Goal: Task Accomplishment & Management: Use online tool/utility

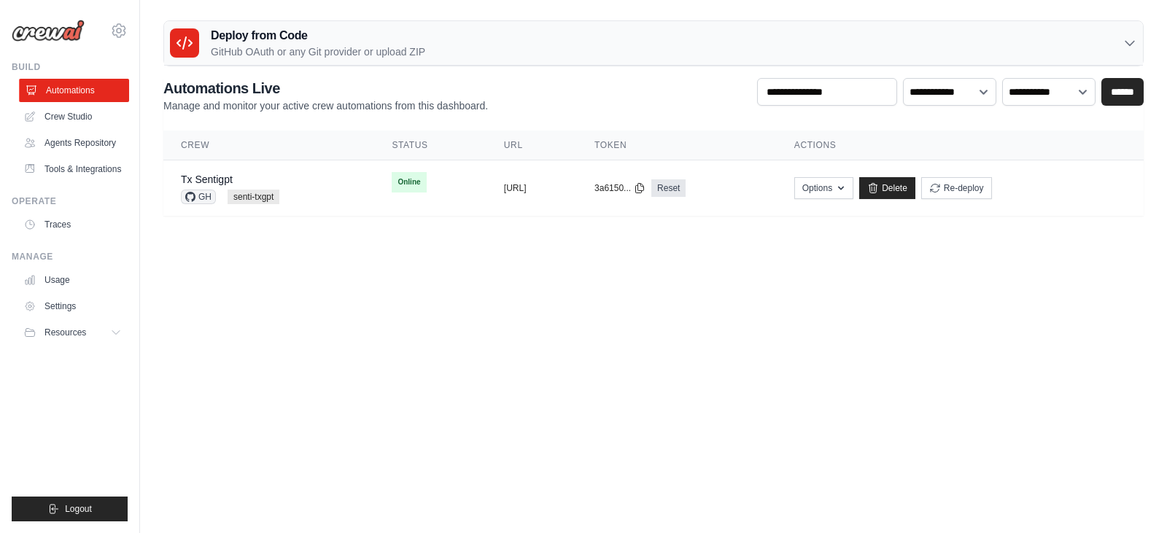
click at [84, 88] on link "Automations" at bounding box center [74, 90] width 110 height 23
click at [864, 182] on button "Options" at bounding box center [834, 188] width 59 height 22
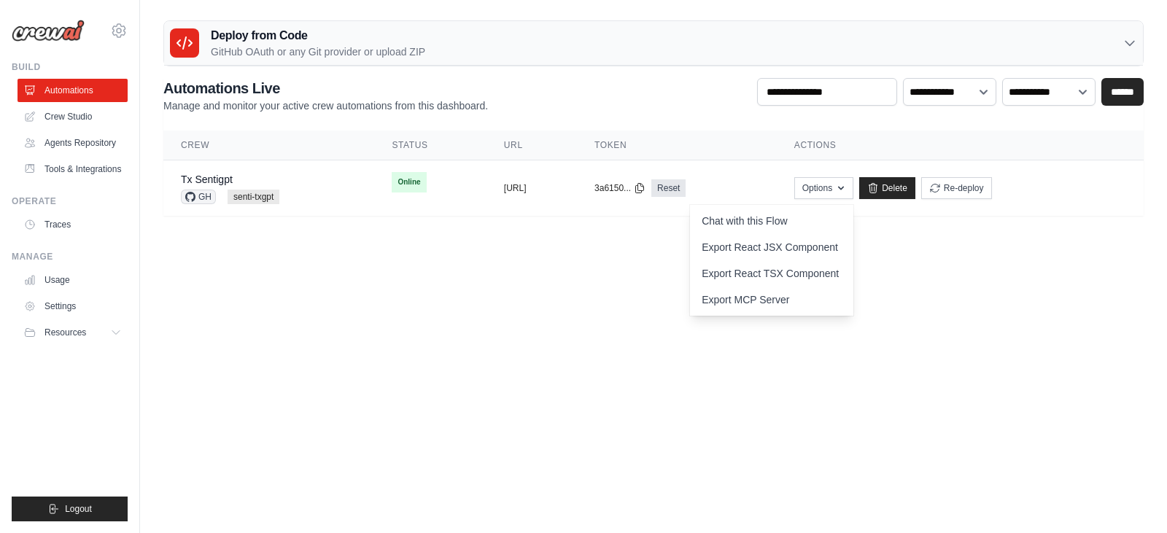
click at [577, 295] on body "gopal.krishan@testingxperts.com Settings Build Automations Resources" at bounding box center [583, 266] width 1167 height 533
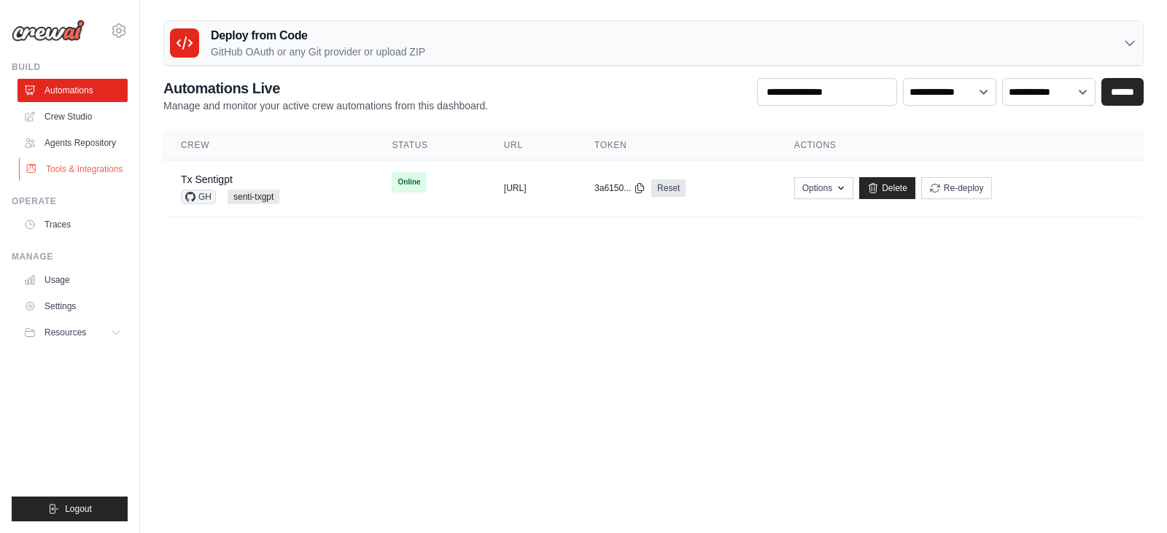
click at [100, 166] on link "Tools & Integrations" at bounding box center [74, 169] width 110 height 23
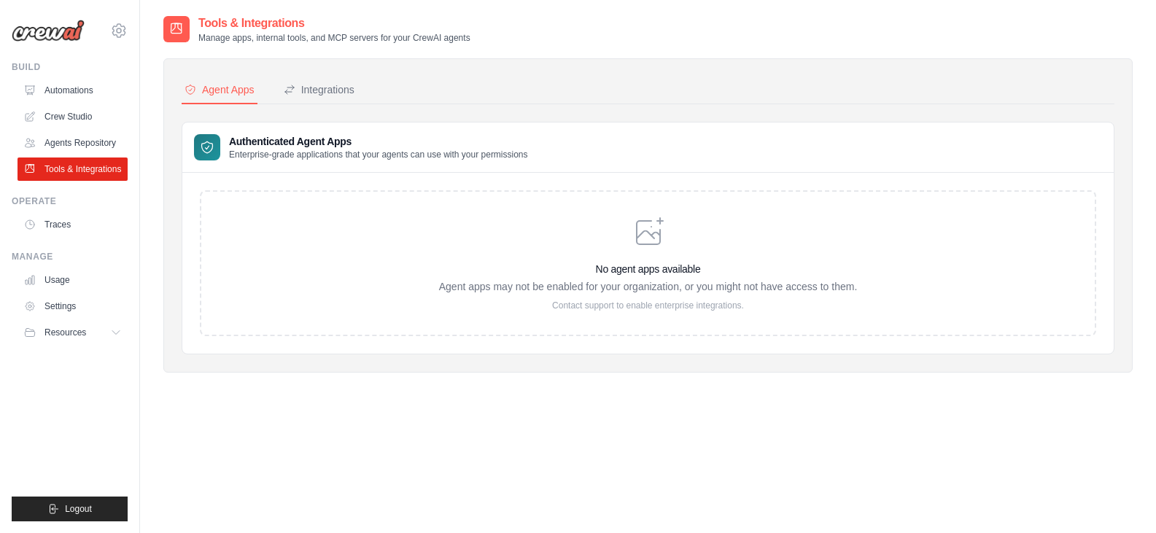
click at [357, 99] on nav "Agent Apps Integrations" at bounding box center [648, 91] width 933 height 28
click at [351, 86] on div "Integrations" at bounding box center [319, 89] width 71 height 15
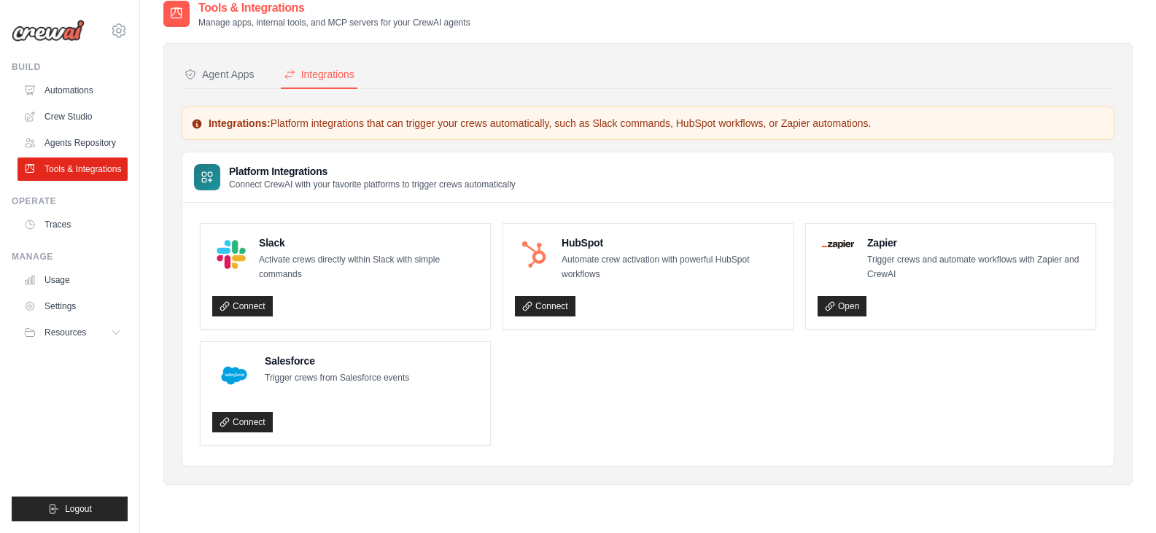
scroll to position [29, 0]
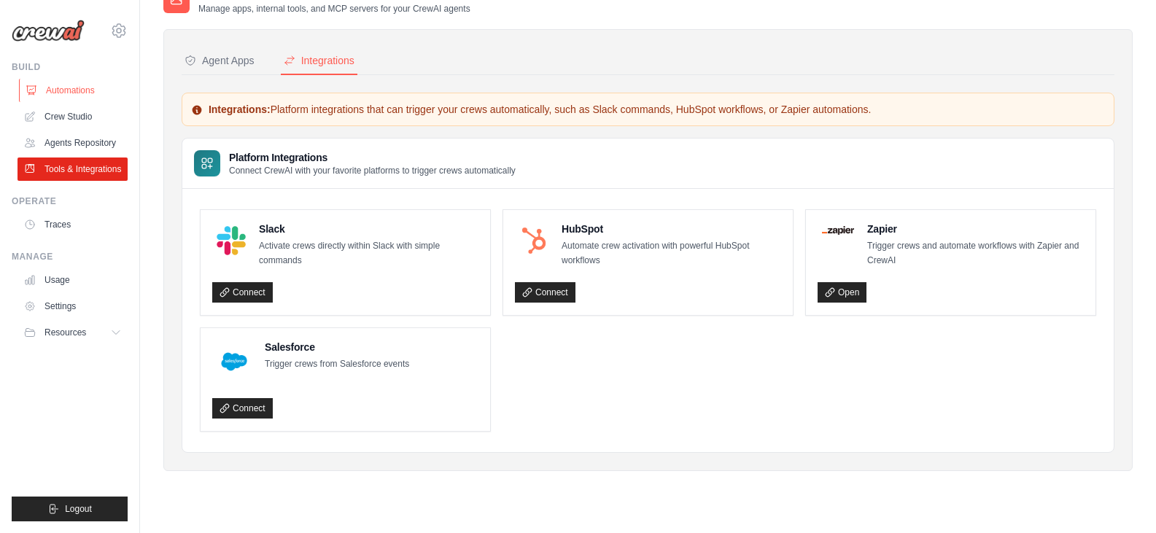
click at [86, 98] on link "Automations" at bounding box center [74, 90] width 110 height 23
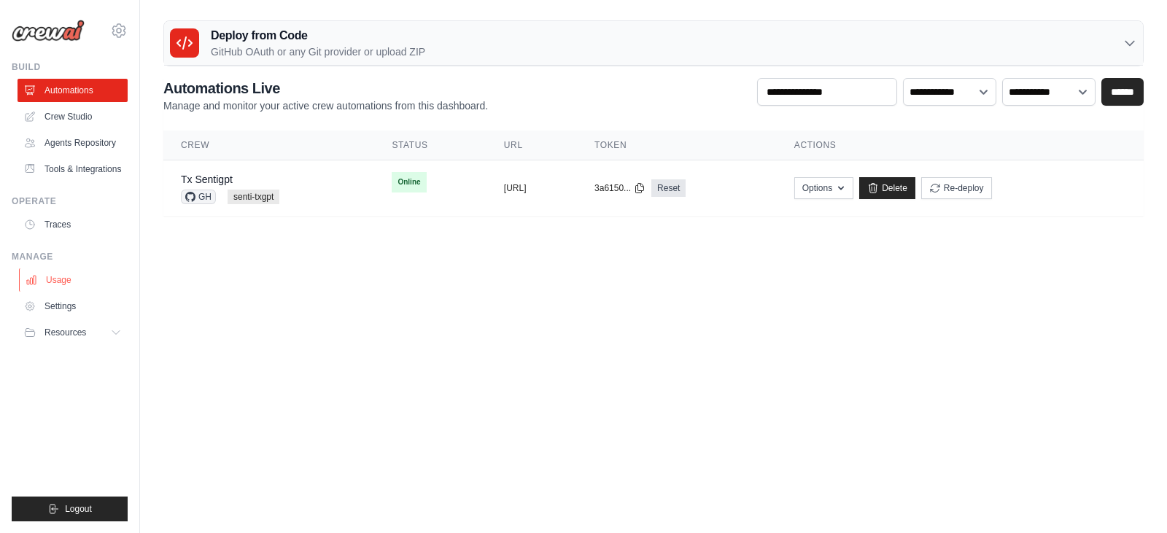
click at [58, 287] on link "Usage" at bounding box center [74, 279] width 110 height 23
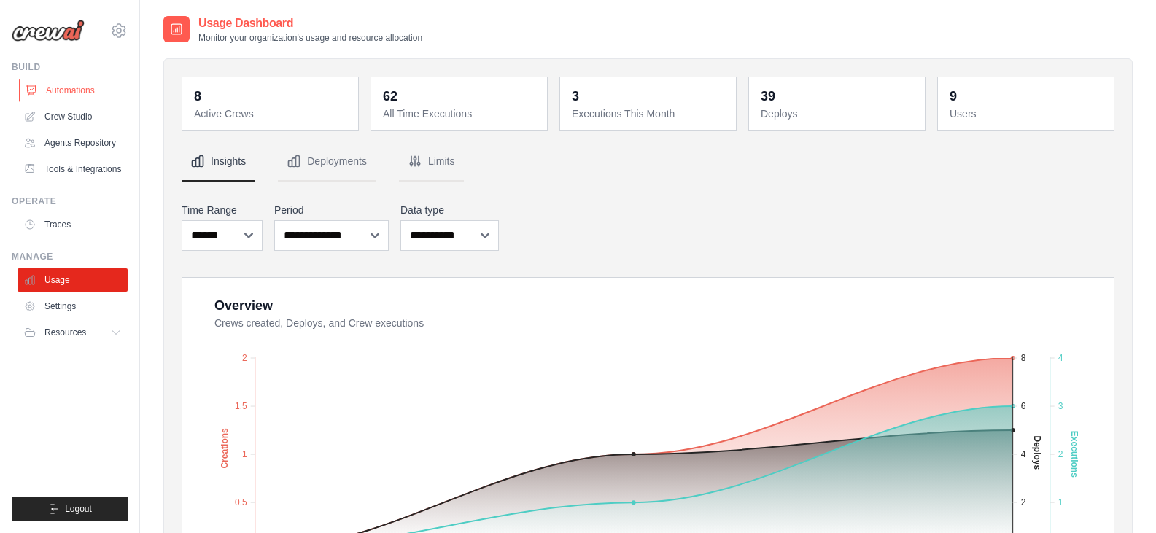
click at [42, 88] on link "Automations" at bounding box center [74, 90] width 110 height 23
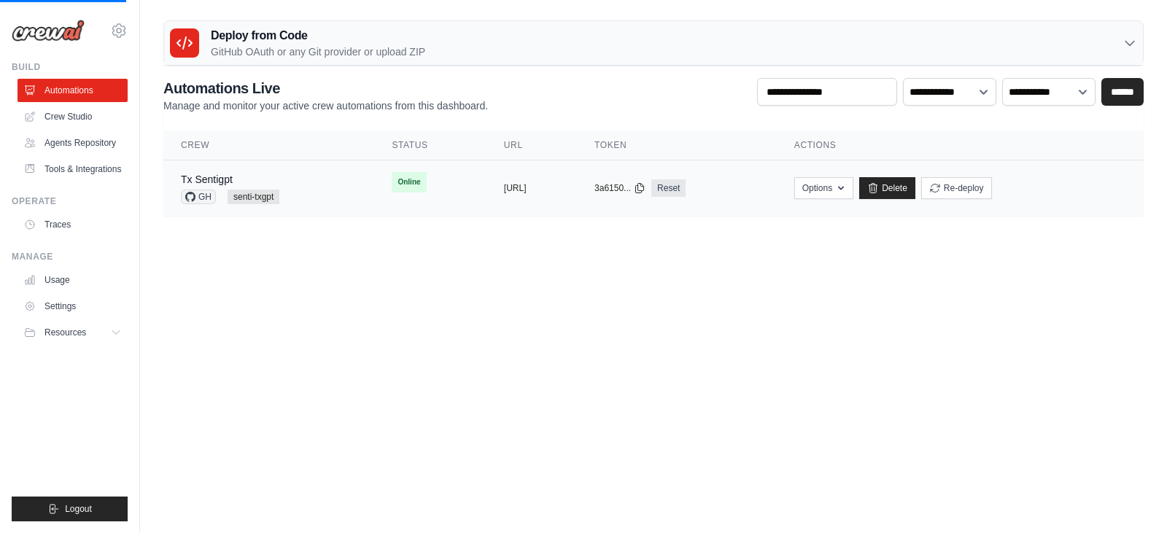
click at [282, 174] on div "Tx Sentigpt GH senti-txgpt" at bounding box center [269, 188] width 176 height 32
click at [304, 191] on div "Tx Sentigpt GH senti-txgpt" at bounding box center [269, 188] width 176 height 32
click at [312, 175] on div "Tx Sentigpt GH senti-txgpt" at bounding box center [269, 188] width 176 height 32
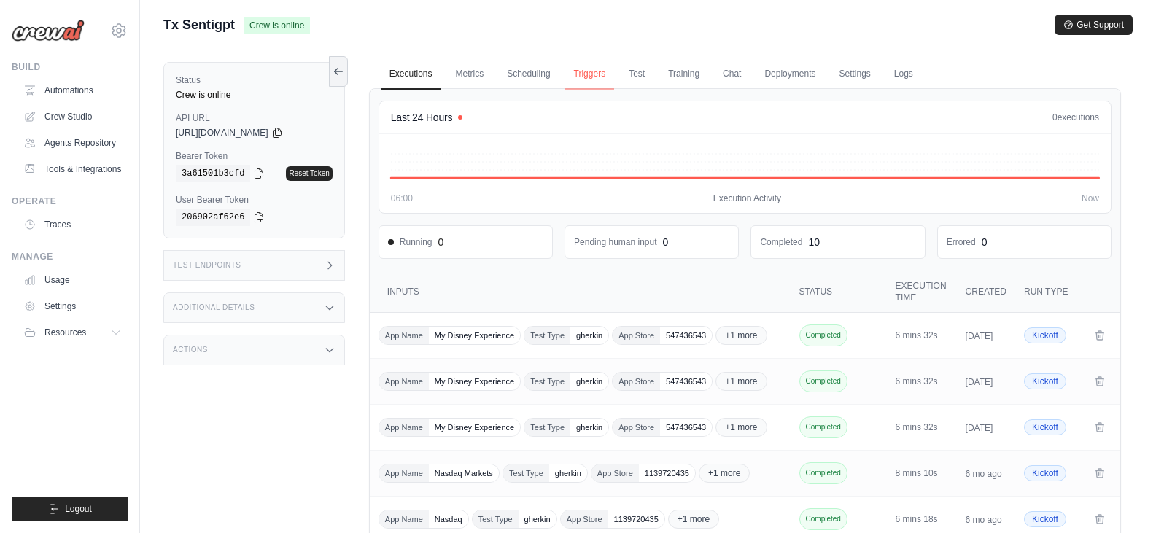
click at [600, 74] on link "Triggers" at bounding box center [590, 74] width 50 height 31
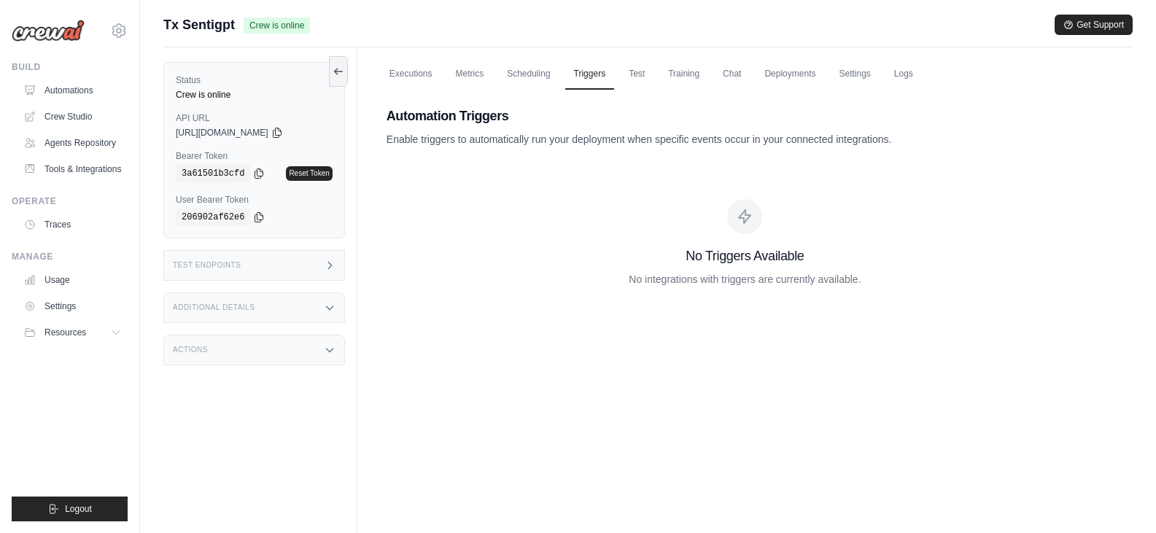
drag, startPoint x: 644, startPoint y: 276, endPoint x: 858, endPoint y: 279, distance: 213.8
click at [858, 279] on p "No integrations with triggers are currently available." at bounding box center [745, 279] width 717 height 15
click at [58, 308] on link "Settings" at bounding box center [74, 306] width 110 height 23
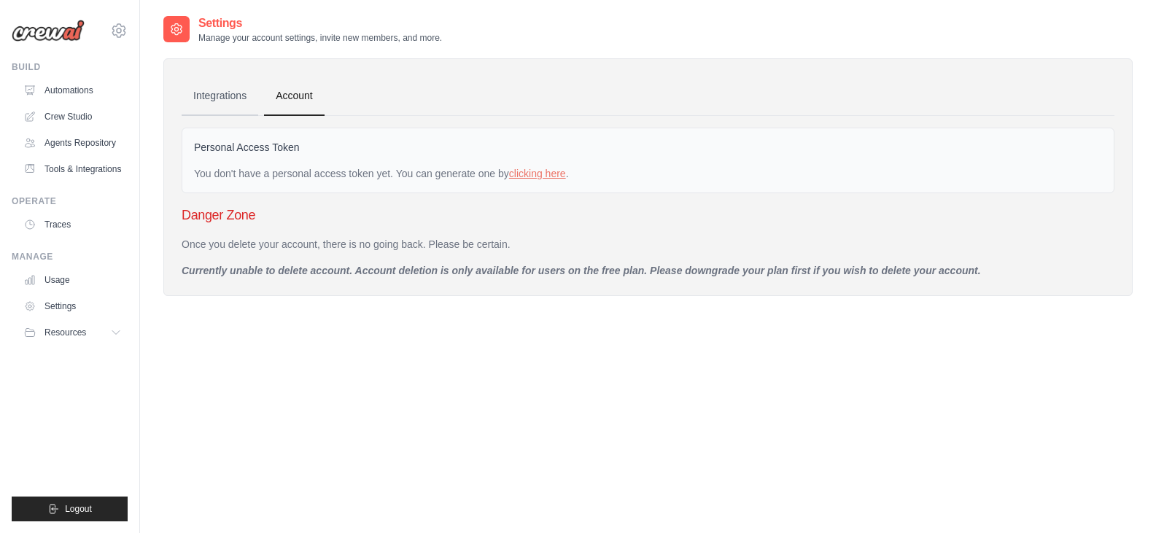
click at [217, 113] on link "Integrations" at bounding box center [220, 96] width 77 height 39
click at [237, 102] on link "Integrations" at bounding box center [220, 96] width 77 height 39
click at [56, 160] on link "Tools & Integrations" at bounding box center [74, 169] width 110 height 23
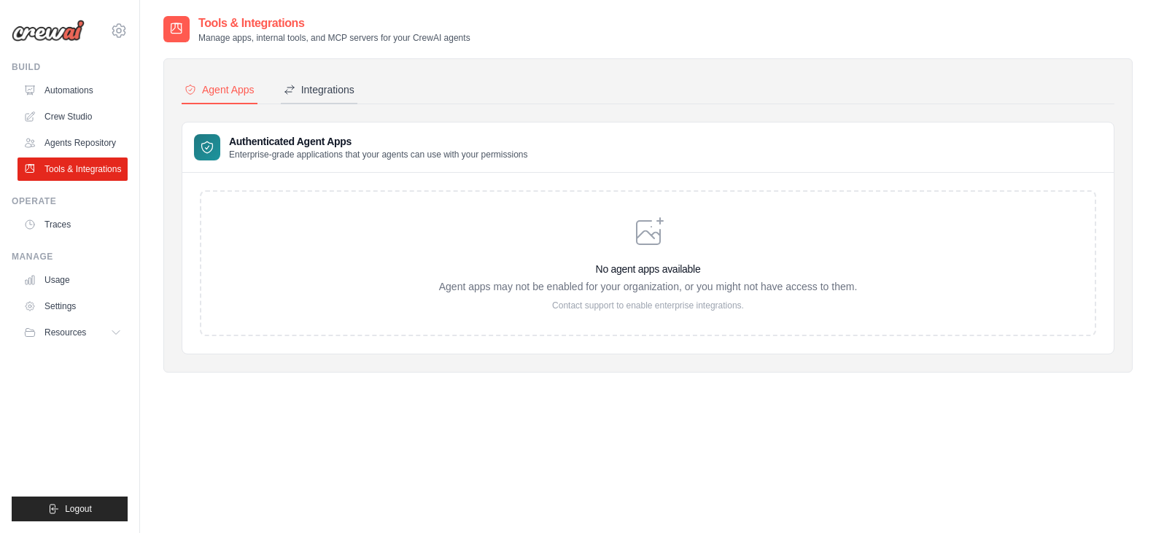
click at [304, 98] on button "Integrations" at bounding box center [319, 91] width 77 height 28
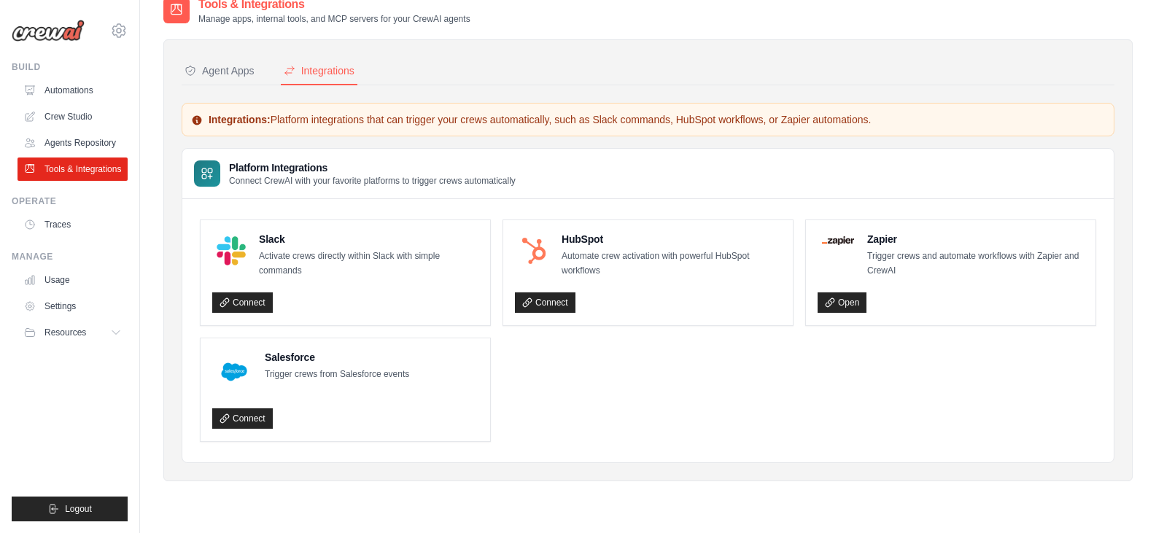
scroll to position [29, 0]
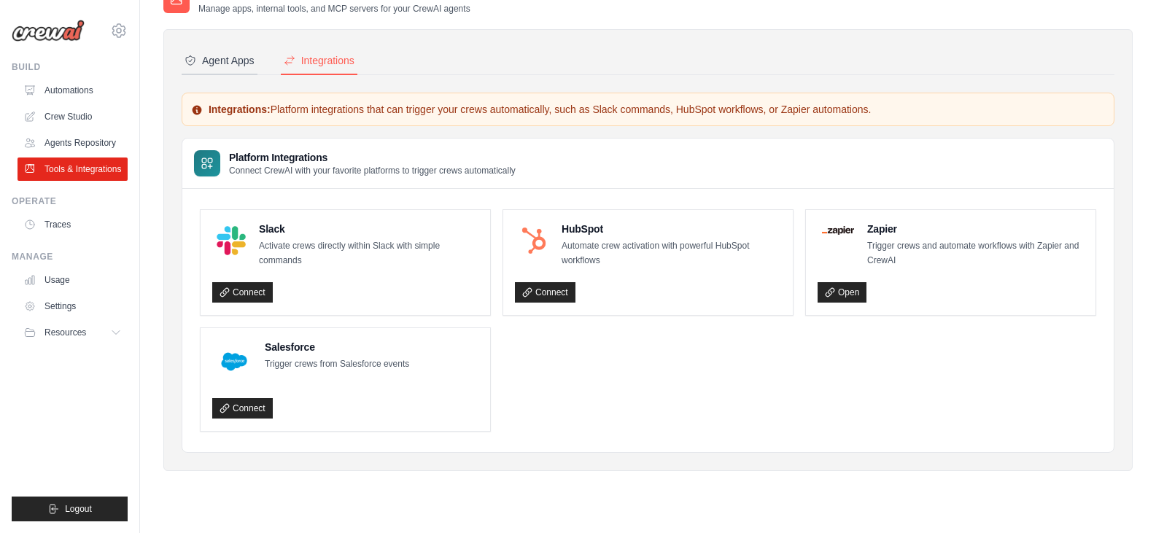
click at [207, 67] on div "Agent Apps" at bounding box center [220, 60] width 70 height 15
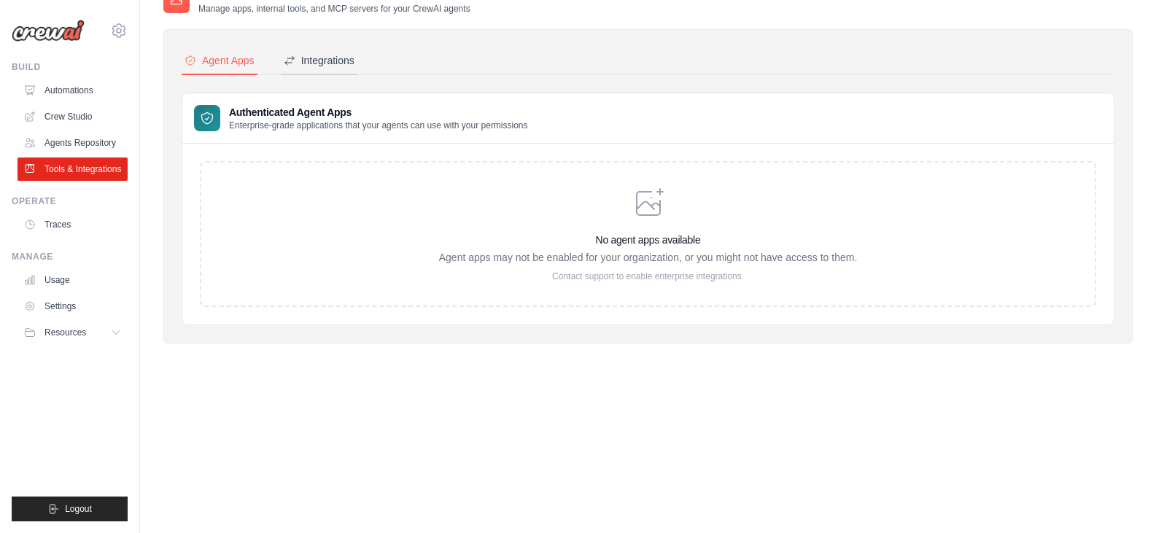
click at [337, 57] on div "Integrations" at bounding box center [319, 60] width 71 height 15
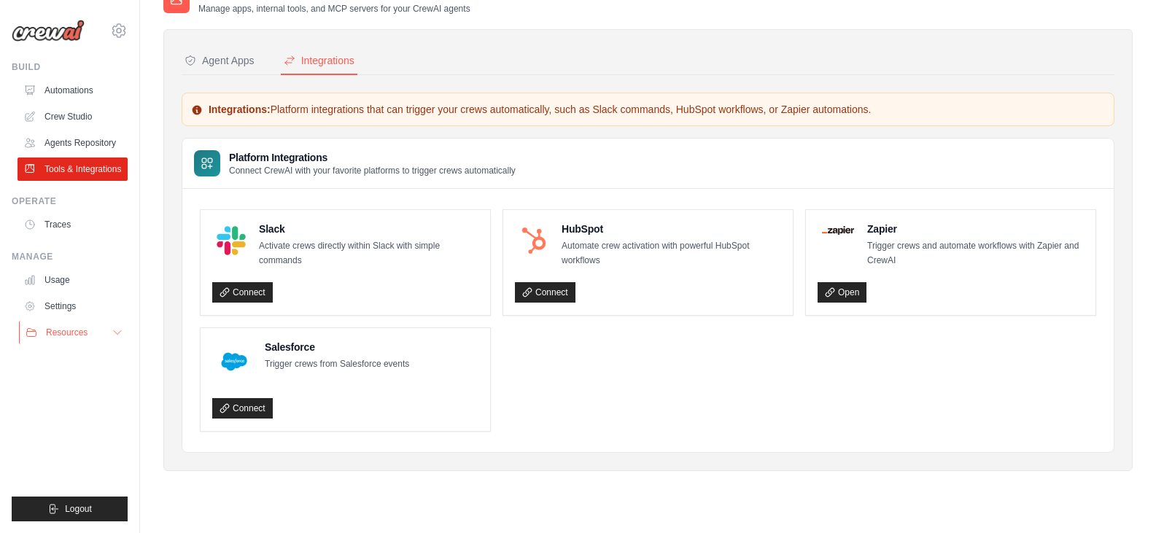
click at [74, 341] on button "Resources" at bounding box center [74, 332] width 110 height 23
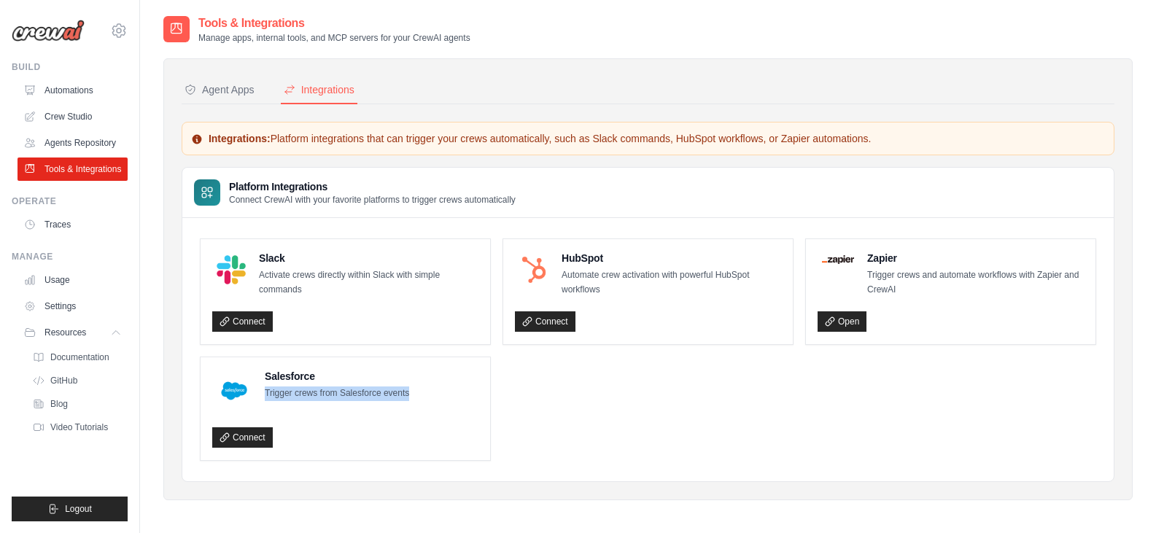
drag, startPoint x: 266, startPoint y: 390, endPoint x: 419, endPoint y: 398, distance: 152.7
click at [419, 398] on div "Salesforce Trigger crews from Salesforce events" at bounding box center [345, 391] width 266 height 44
click at [630, 365] on ul "Slack Activate crews directly within Slack with simple commands Connect HubSpot…" at bounding box center [648, 350] width 897 height 223
click at [78, 100] on link "Automations" at bounding box center [74, 90] width 110 height 23
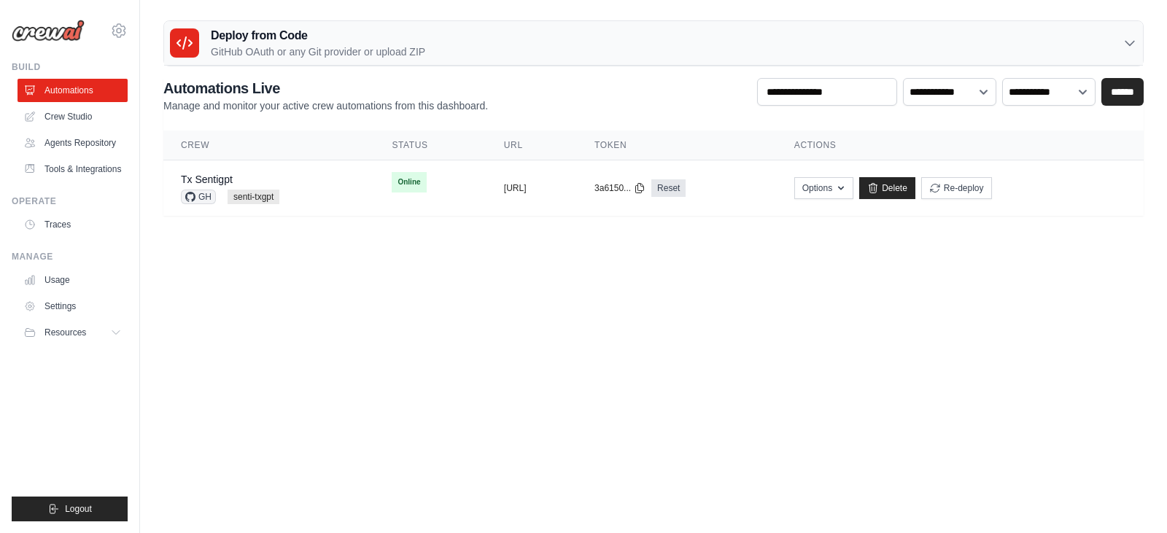
click at [471, 46] on div "Deploy from Code GitHub OAuth or any Git provider or upload ZIP" at bounding box center [653, 43] width 979 height 45
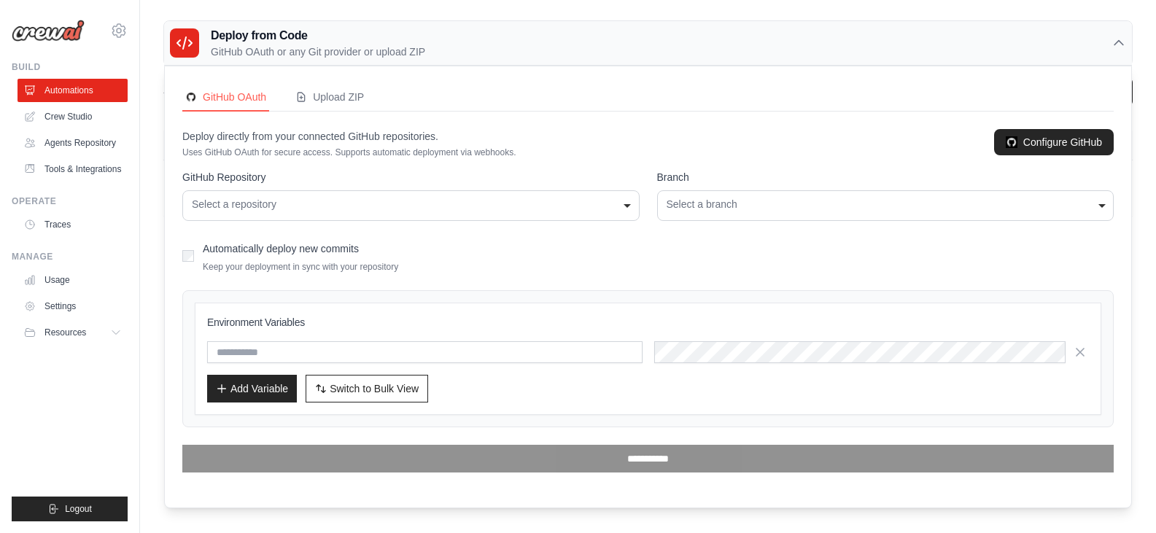
click at [490, 211] on div "Select a repository" at bounding box center [411, 204] width 438 height 15
click at [1045, 45] on div "Deploy from Code GitHub OAuth or any Git provider or upload ZIP" at bounding box center [648, 43] width 968 height 45
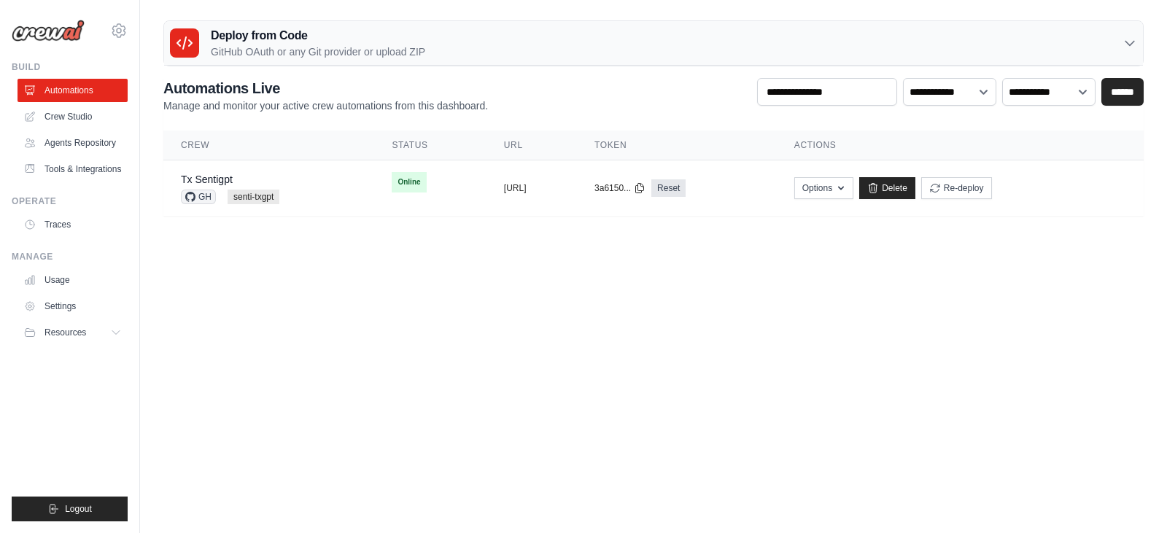
click at [454, 40] on div "Deploy from Code GitHub OAuth or any Git provider or upload ZIP" at bounding box center [653, 43] width 979 height 45
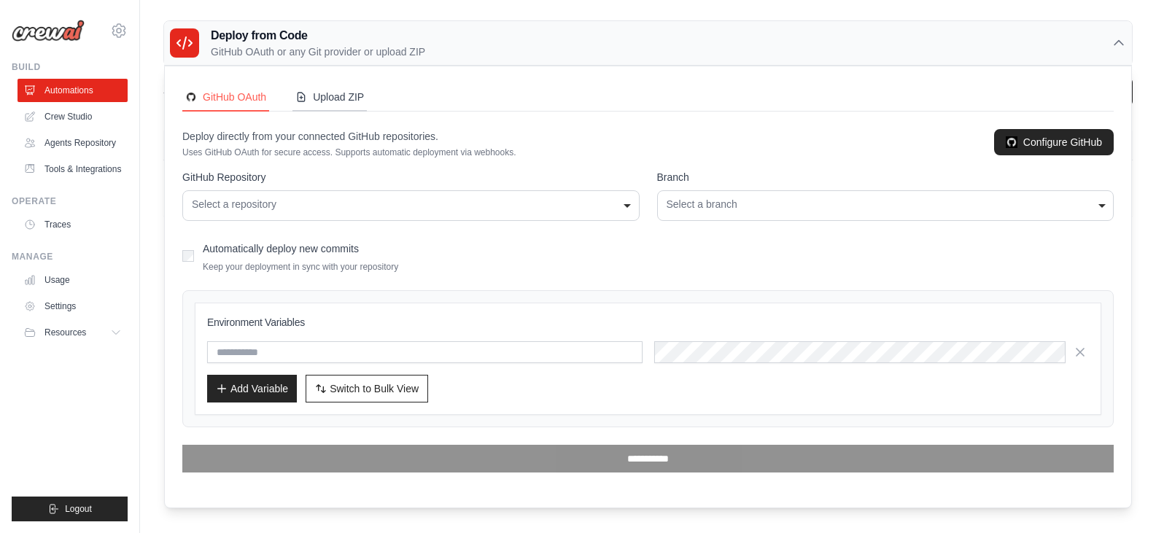
click at [349, 106] on button "Upload ZIP" at bounding box center [330, 98] width 74 height 28
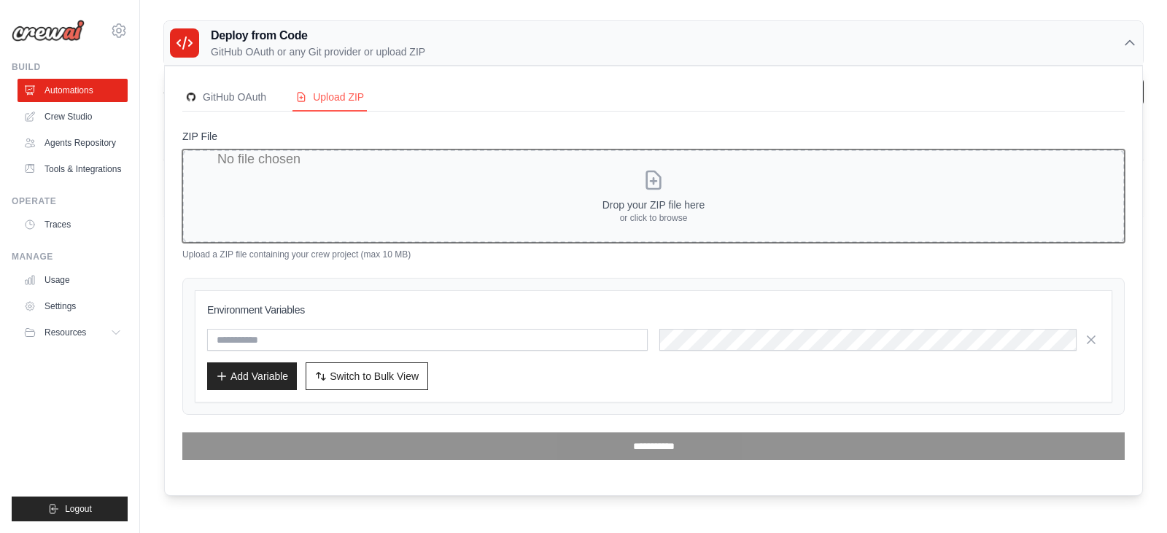
click at [392, 183] on input "ZIP File" at bounding box center [653, 196] width 943 height 93
type input "**********"
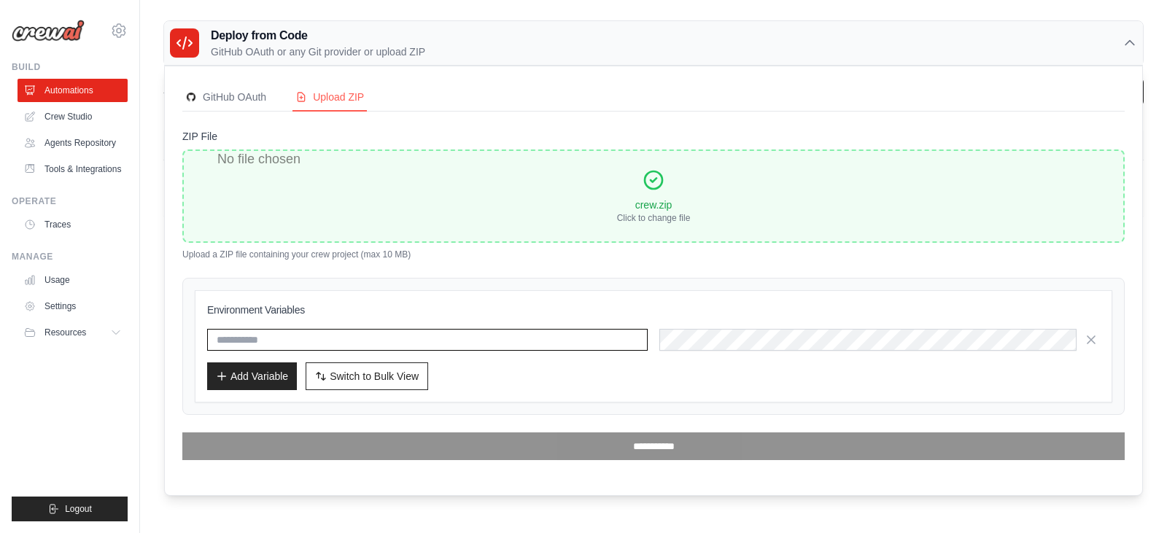
click at [415, 342] on input "text" at bounding box center [427, 340] width 441 height 22
click at [599, 284] on div "Environment Variables Add Variable Switch to Bulk View Switch to Table View" at bounding box center [653, 346] width 943 height 137
click at [120, 341] on button "Resources" at bounding box center [74, 332] width 110 height 23
click at [120, 344] on button "Resources" at bounding box center [74, 332] width 110 height 23
click at [357, 331] on input "text" at bounding box center [427, 340] width 441 height 22
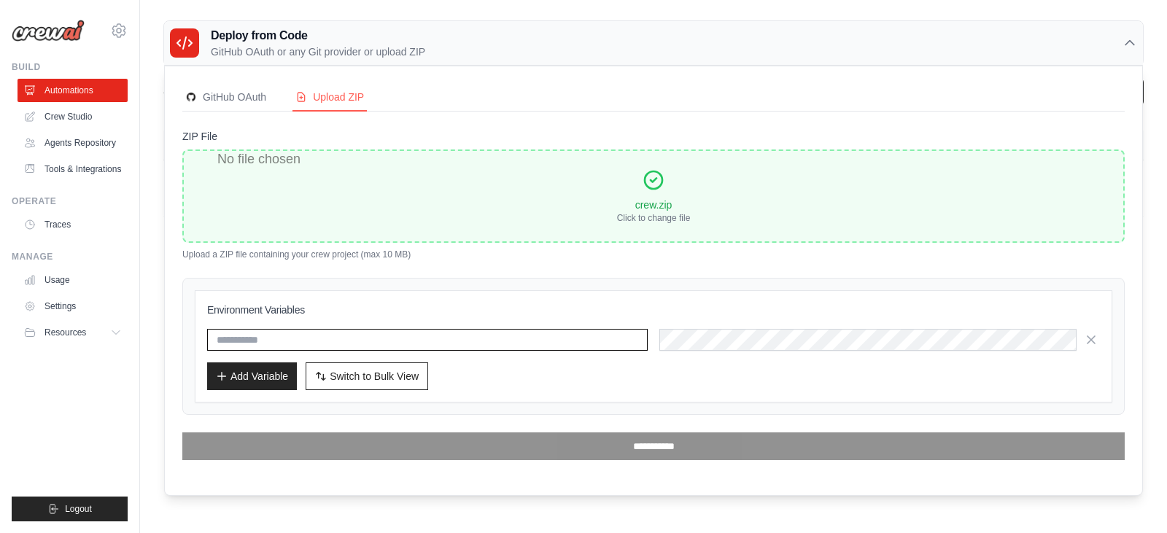
paste input "**********"
type input "**********"
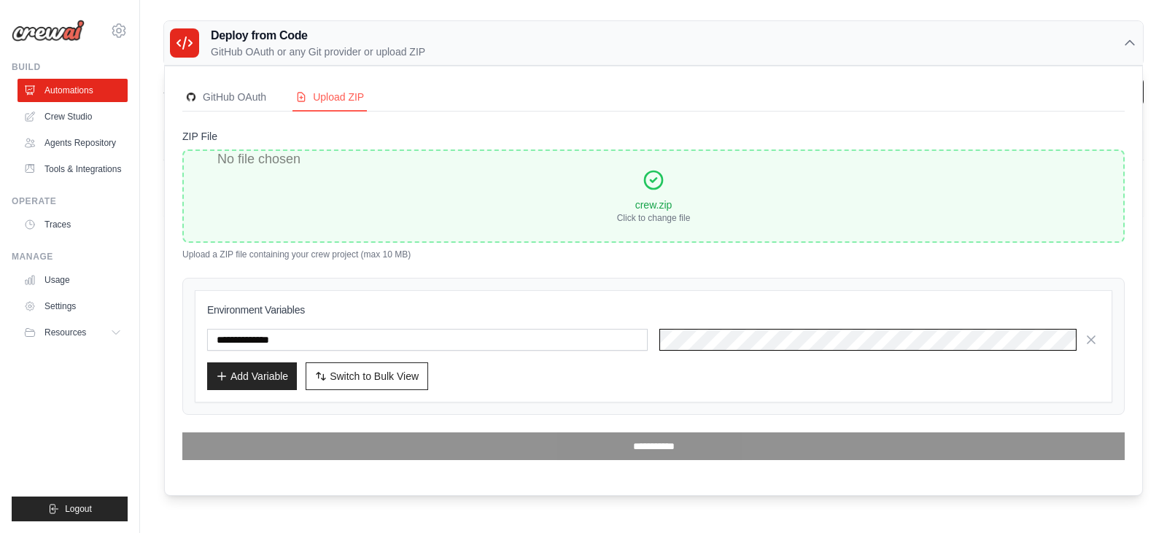
scroll to position [0, 522]
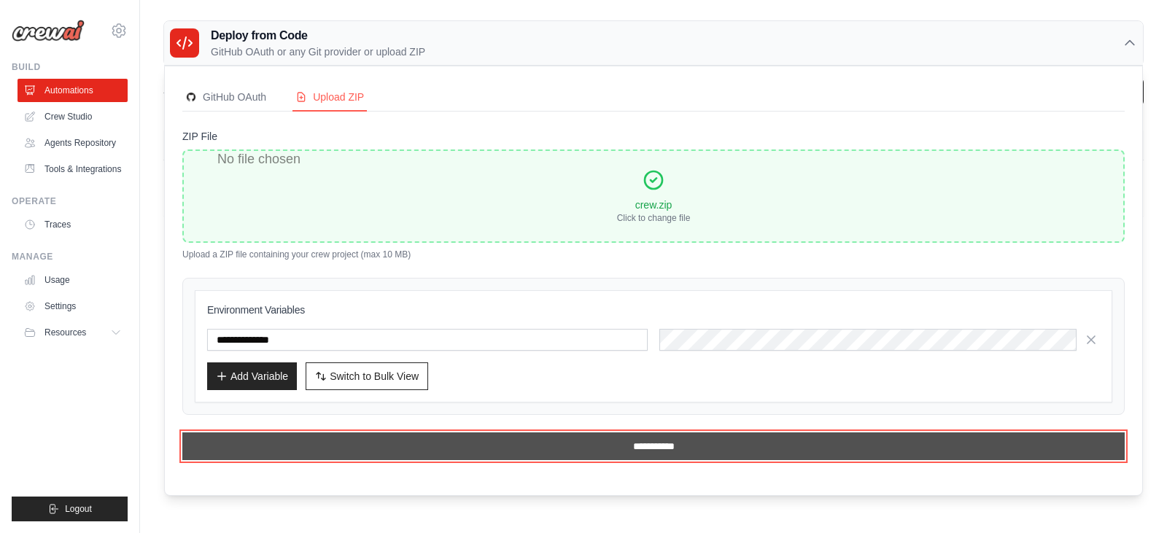
click at [624, 440] on input "**********" at bounding box center [653, 447] width 943 height 28
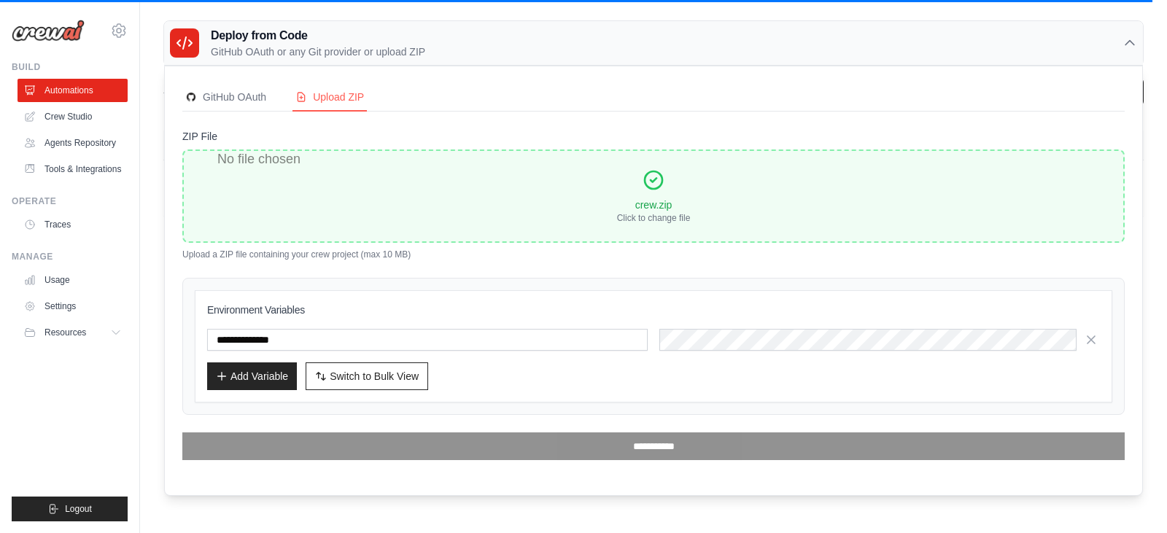
click at [1137, 44] on div "Deploy from Code GitHub OAuth or any Git provider or upload ZIP" at bounding box center [653, 43] width 979 height 45
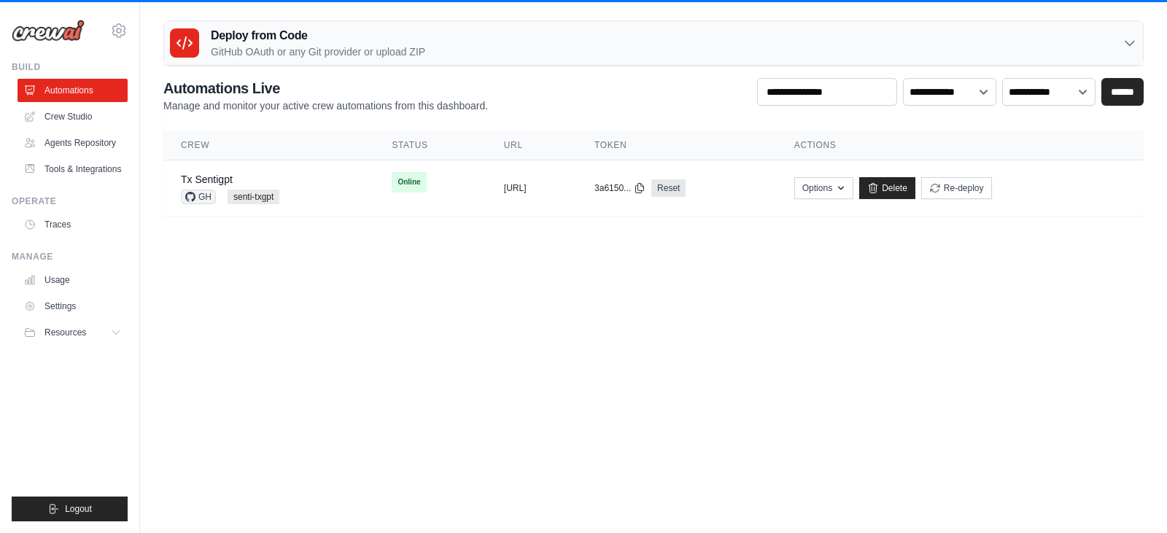
click at [1130, 48] on icon at bounding box center [1130, 43] width 15 height 15
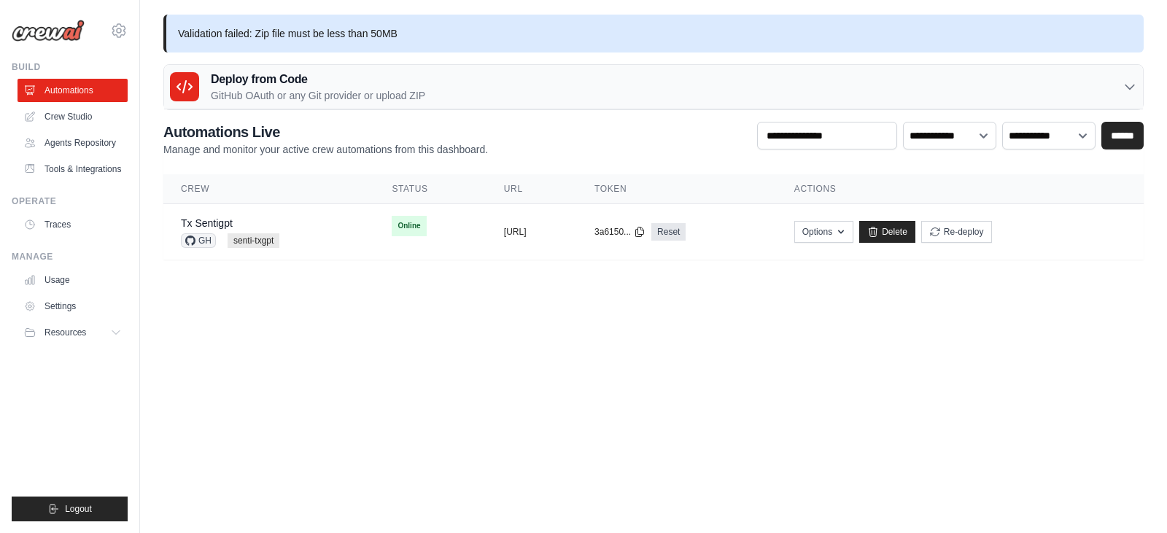
click at [429, 34] on p "Validation failed: Zip file must be less than 50MB" at bounding box center [653, 34] width 980 height 38
